Goal: Find specific page/section: Find specific page/section

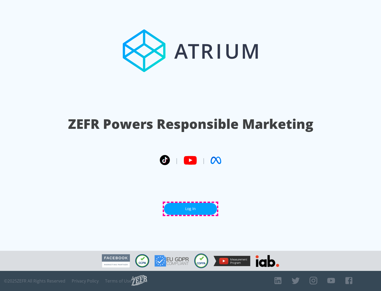
click at [191, 209] on link "Log In" at bounding box center [190, 209] width 53 height 12
